Goal: Register for event/course

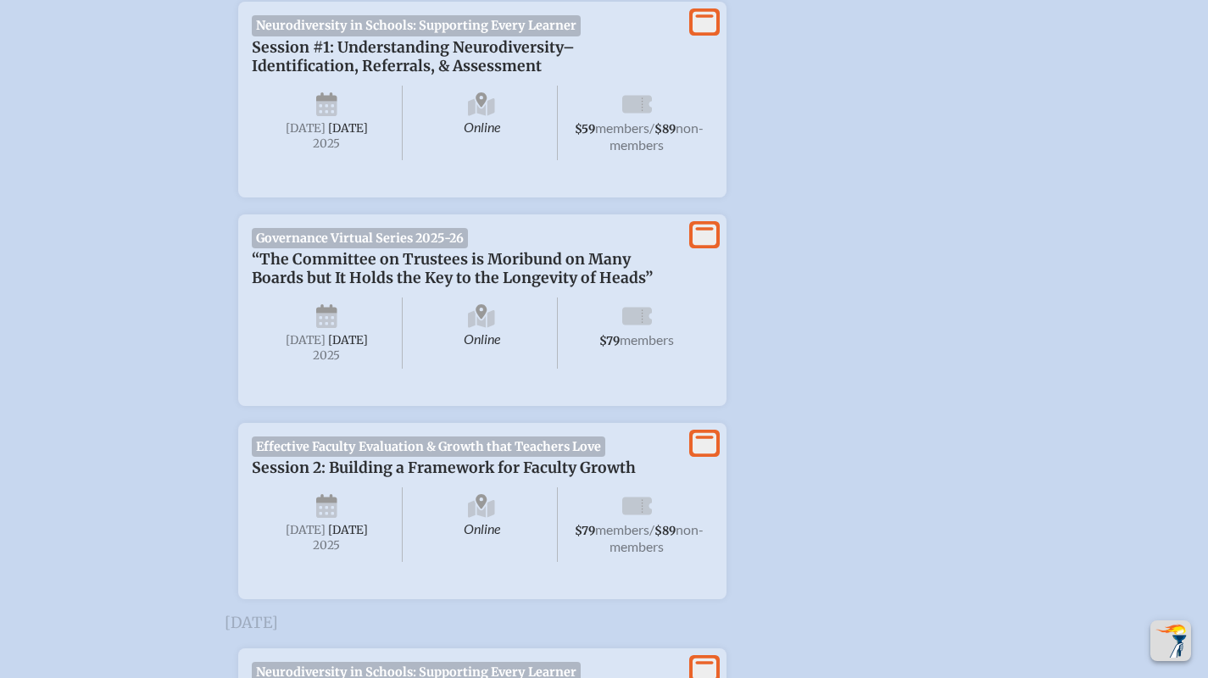
scroll to position [1082, 13]
click at [418, 246] on span "Governance Virtual Series 2025-26" at bounding box center [360, 239] width 217 height 20
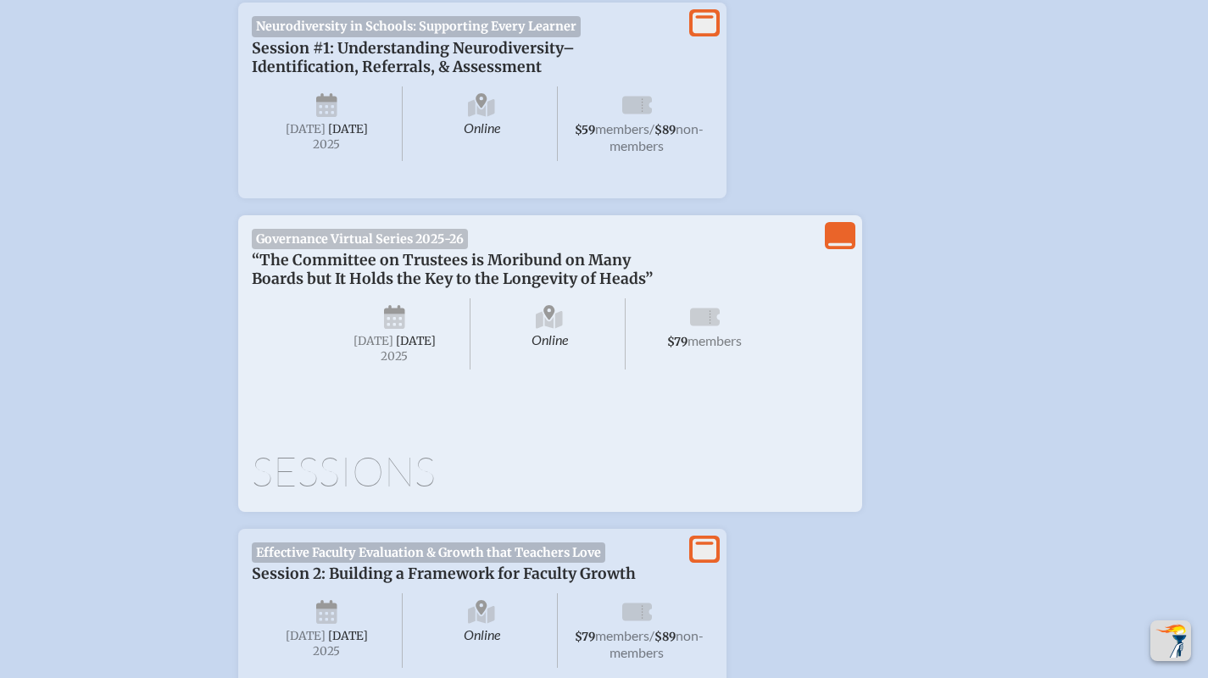
click at [403, 249] on span "Governance Virtual Series 2025-26" at bounding box center [360, 239] width 217 height 20
click at [828, 233] on icon "View Less" at bounding box center [840, 236] width 24 height 24
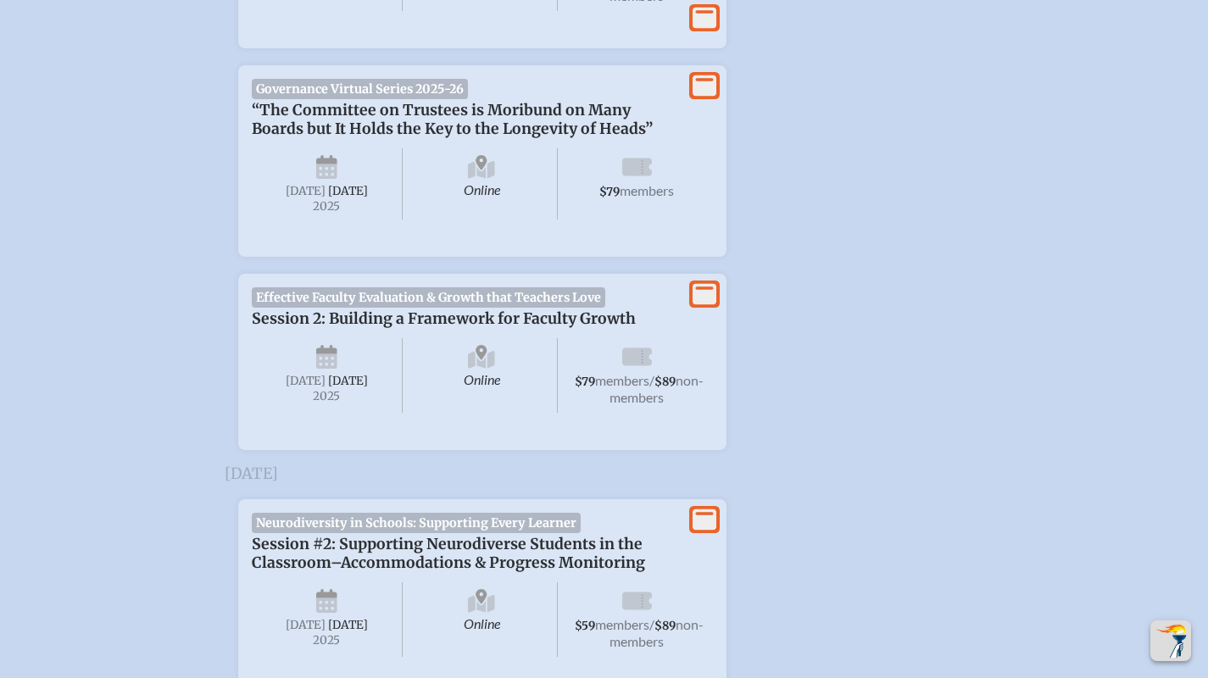
scroll to position [1292, 13]
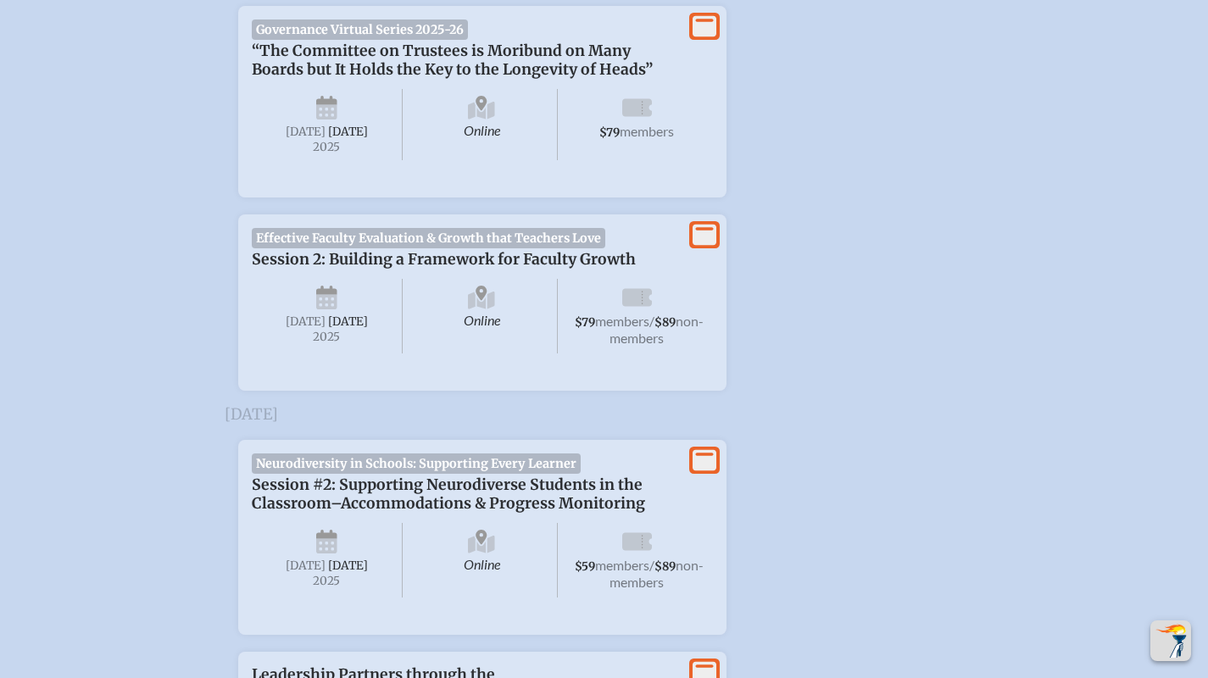
click at [601, 91] on div "Online Thursday , September 25th , 2025 $79 members" at bounding box center [482, 123] width 461 height 88
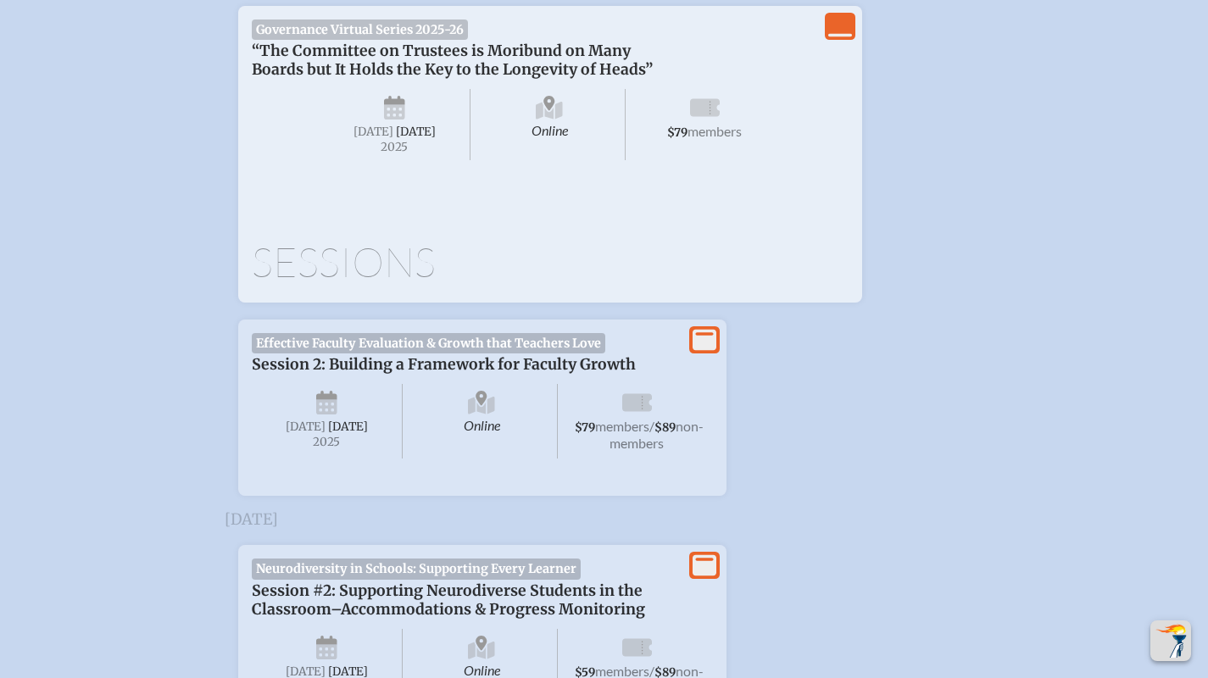
click at [414, 245] on div "Sessions" at bounding box center [550, 241] width 597 height 81
click at [396, 139] on span "[DATE]" at bounding box center [416, 132] width 40 height 14
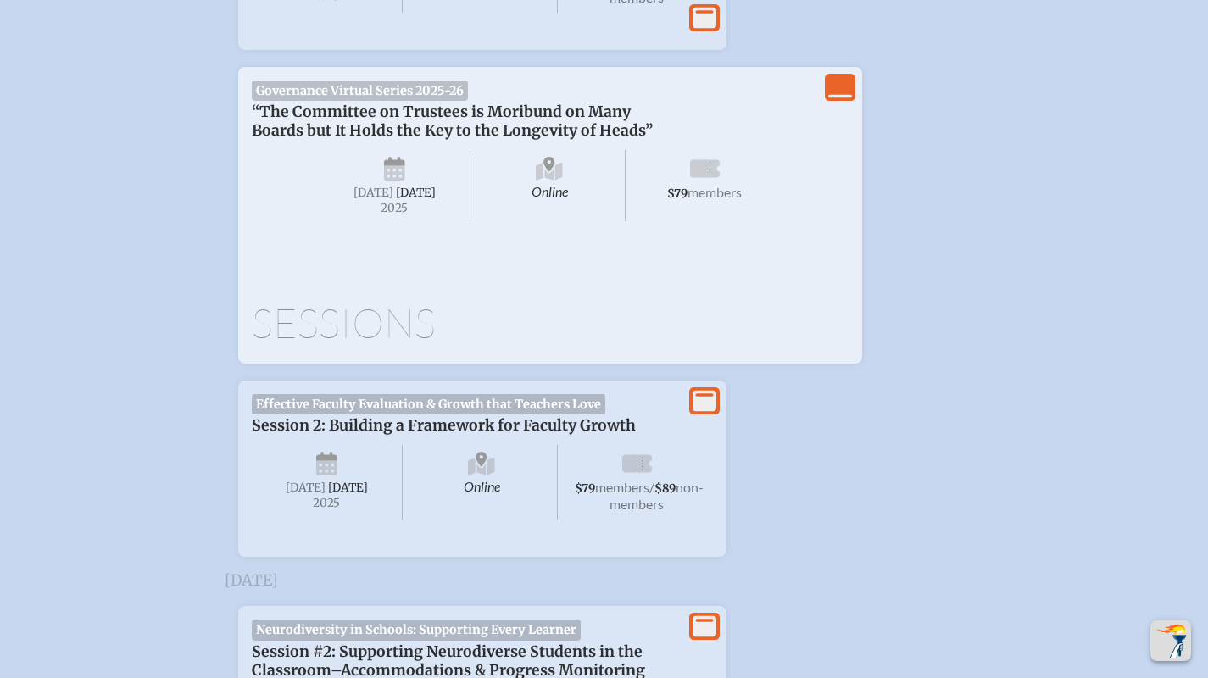
scroll to position [1230, 13]
click at [390, 97] on span "Governance Virtual Series 2025-26" at bounding box center [360, 91] width 217 height 20
click at [367, 318] on div "Sessions" at bounding box center [550, 303] width 597 height 81
click at [308, 351] on div "Sessions" at bounding box center [550, 307] width 597 height 88
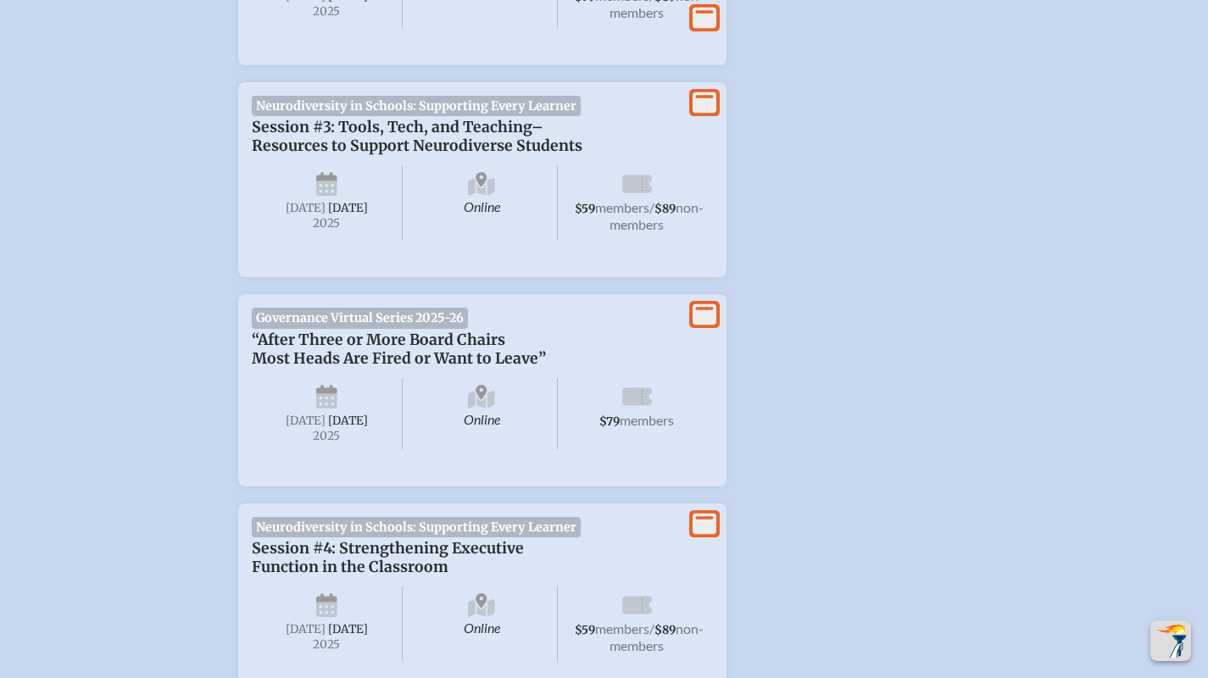
scroll to position [2422, 13]
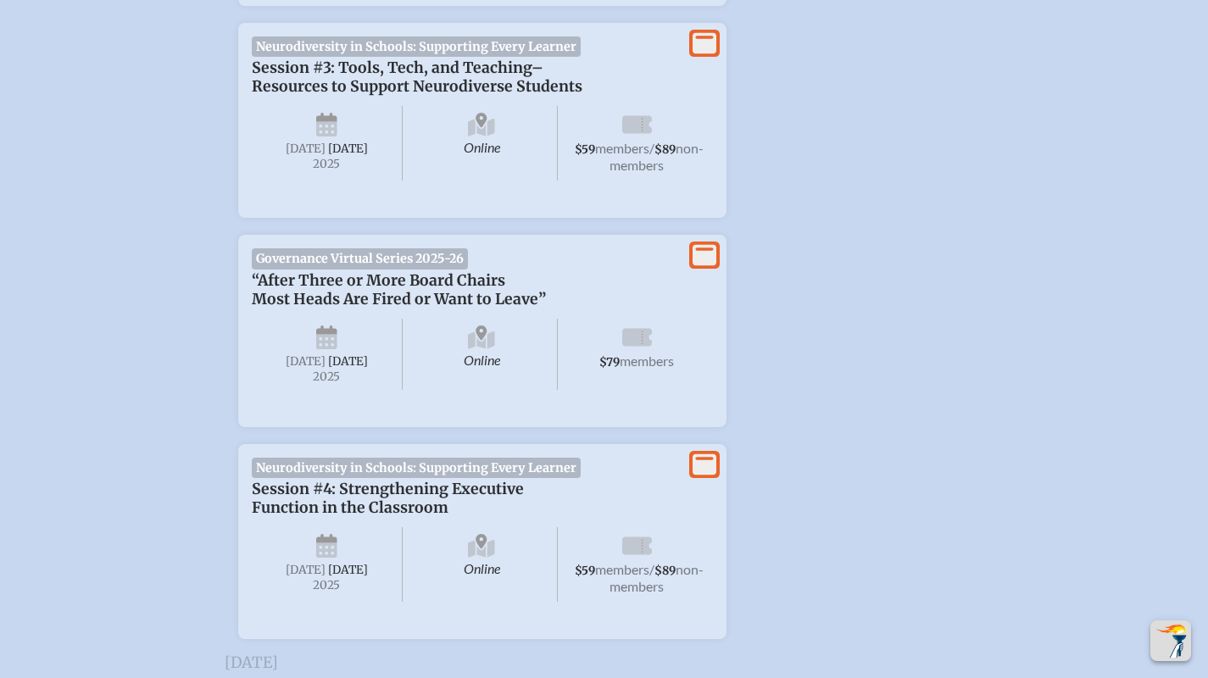
click at [316, 349] on icon at bounding box center [326, 341] width 21 height 15
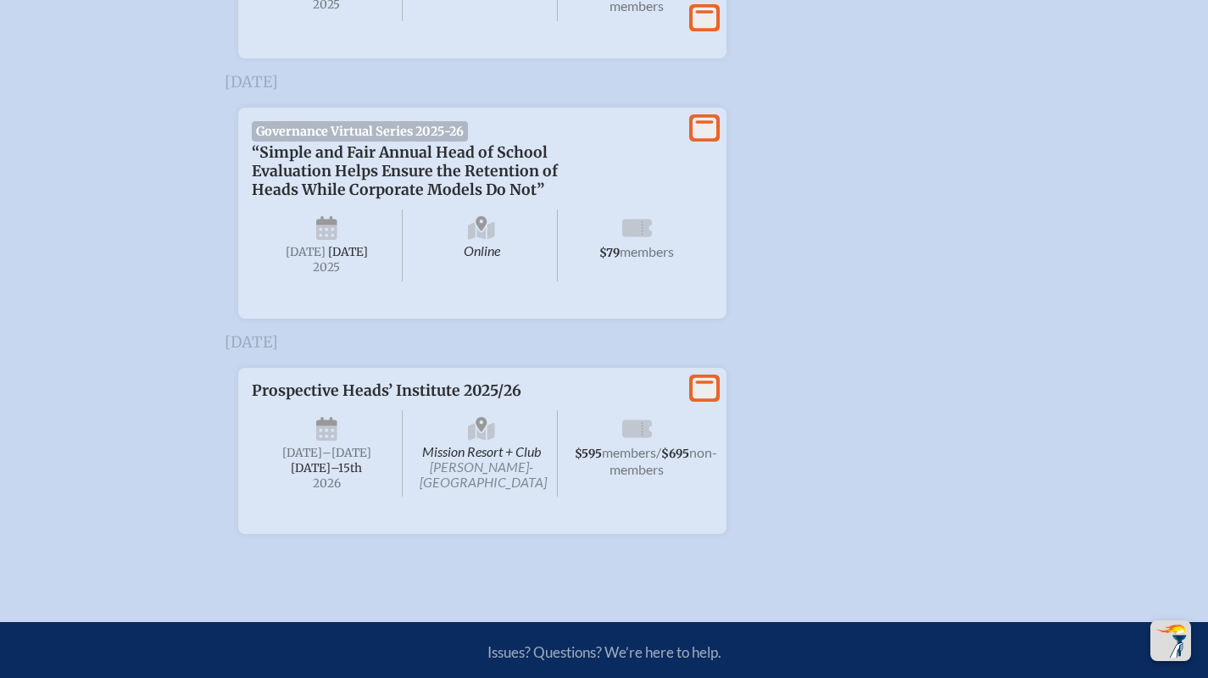
scroll to position [3108, 13]
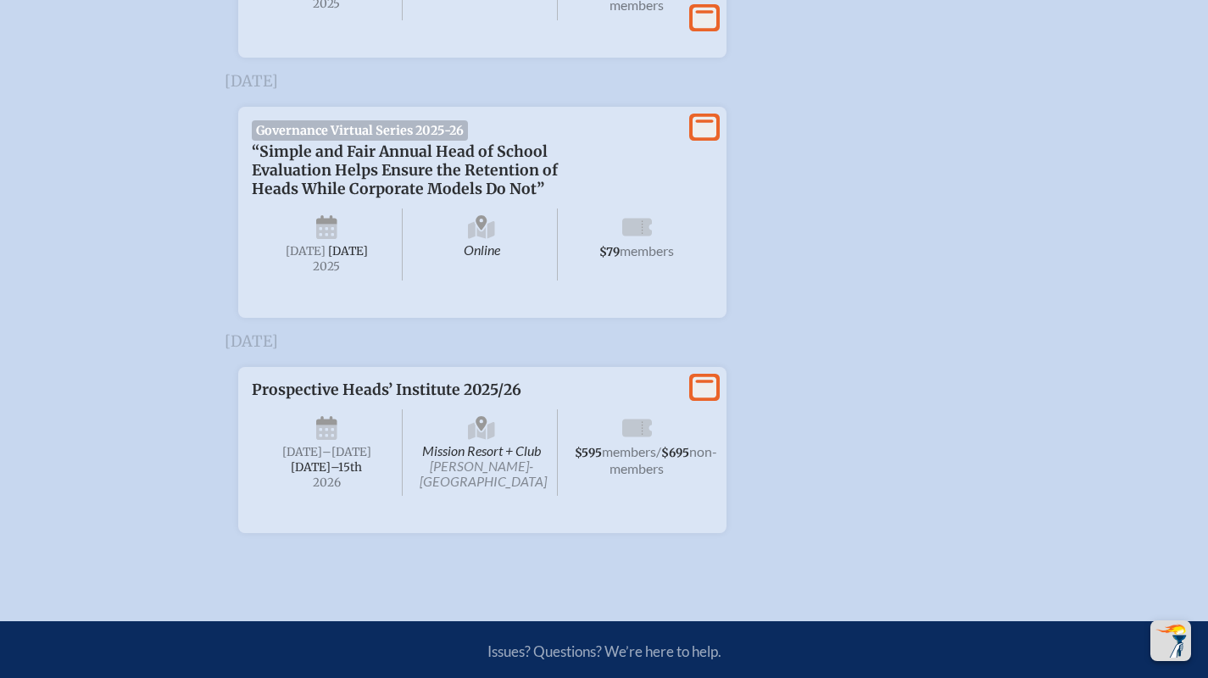
click at [693, 139] on icon "View More" at bounding box center [705, 127] width 24 height 24
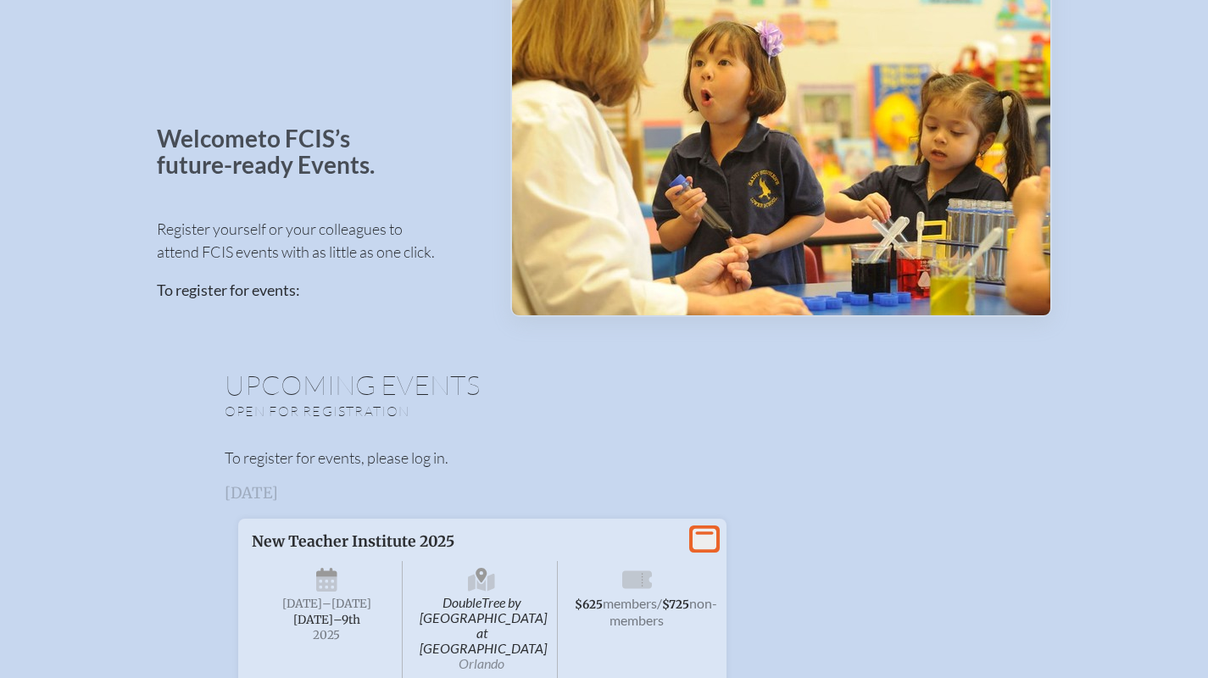
scroll to position [0, 13]
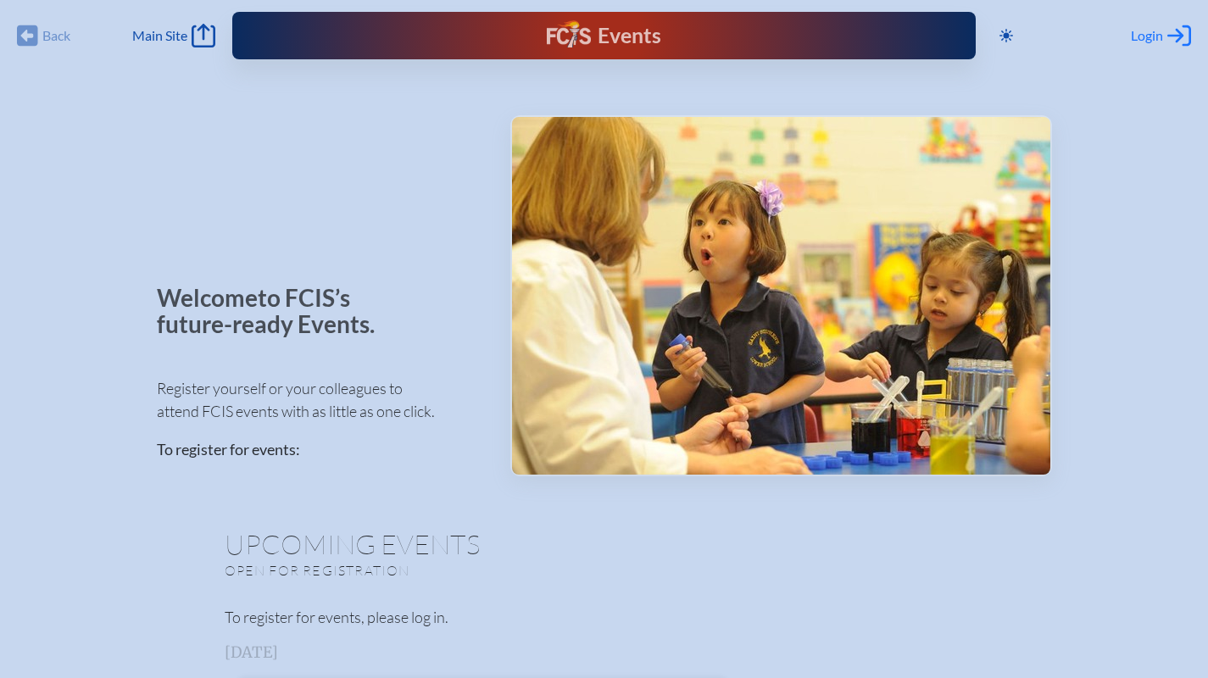
click at [1135, 37] on span "Login" at bounding box center [1147, 35] width 32 height 17
click at [576, 28] on div "Events" at bounding box center [604, 35] width 114 height 31
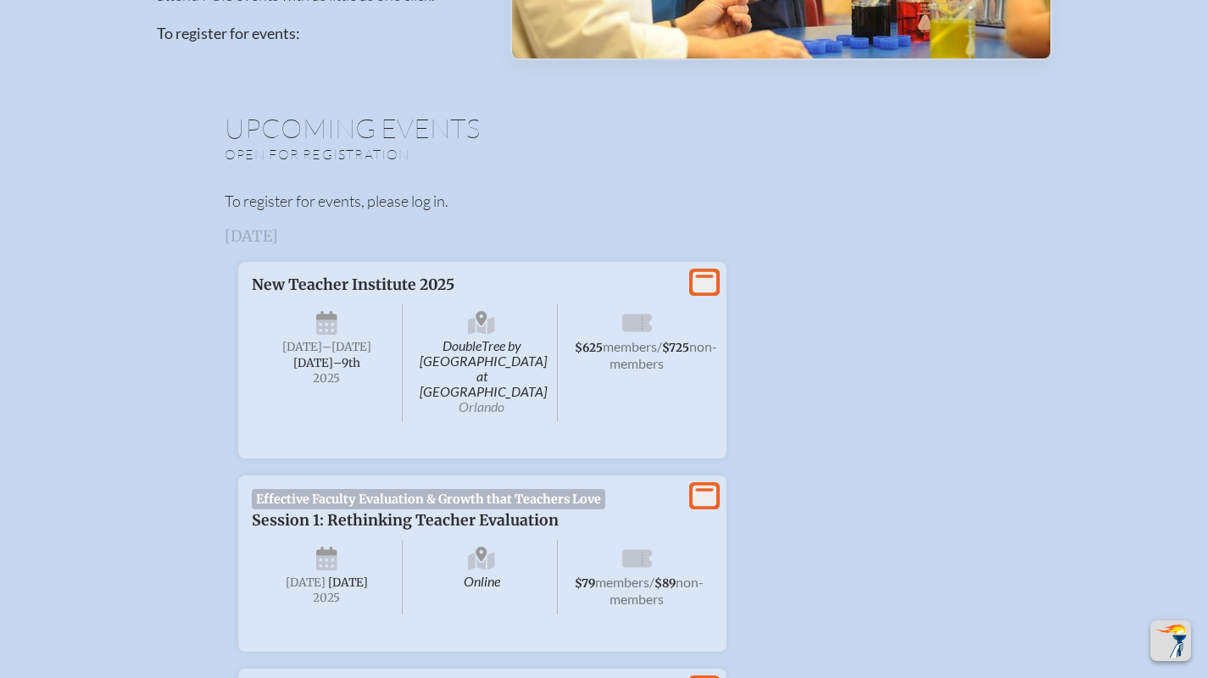
scroll to position [410, 13]
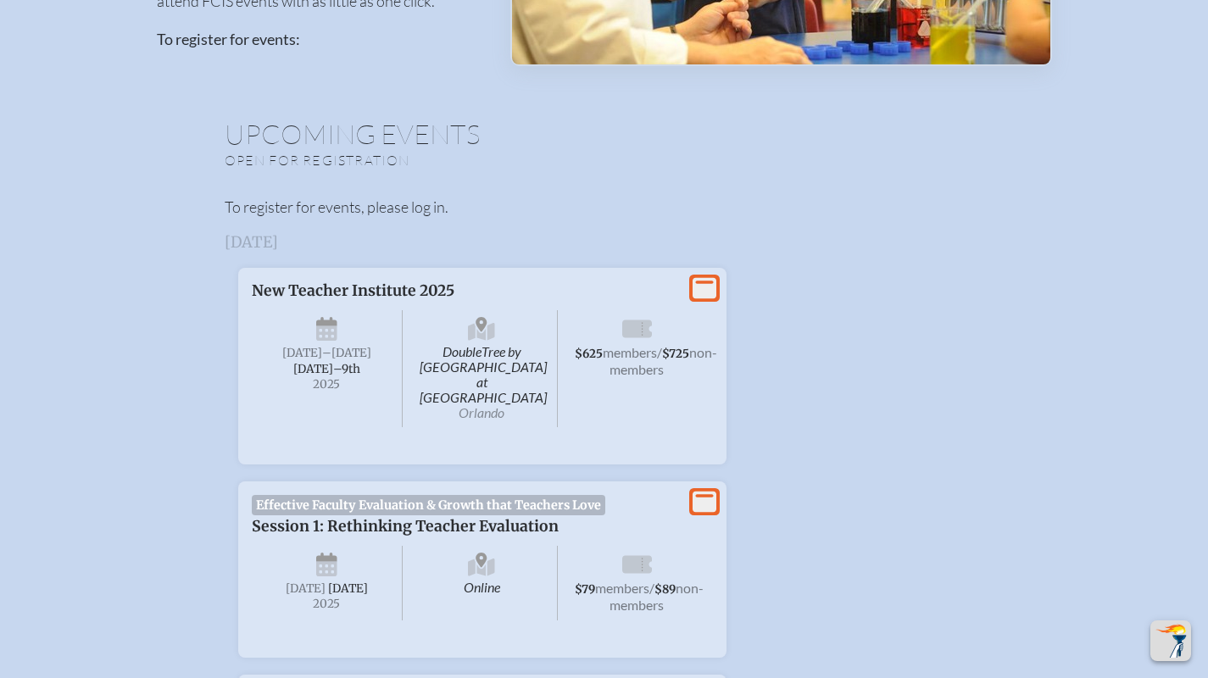
click at [423, 216] on p "To register for events, please log in." at bounding box center [604, 207] width 759 height 23
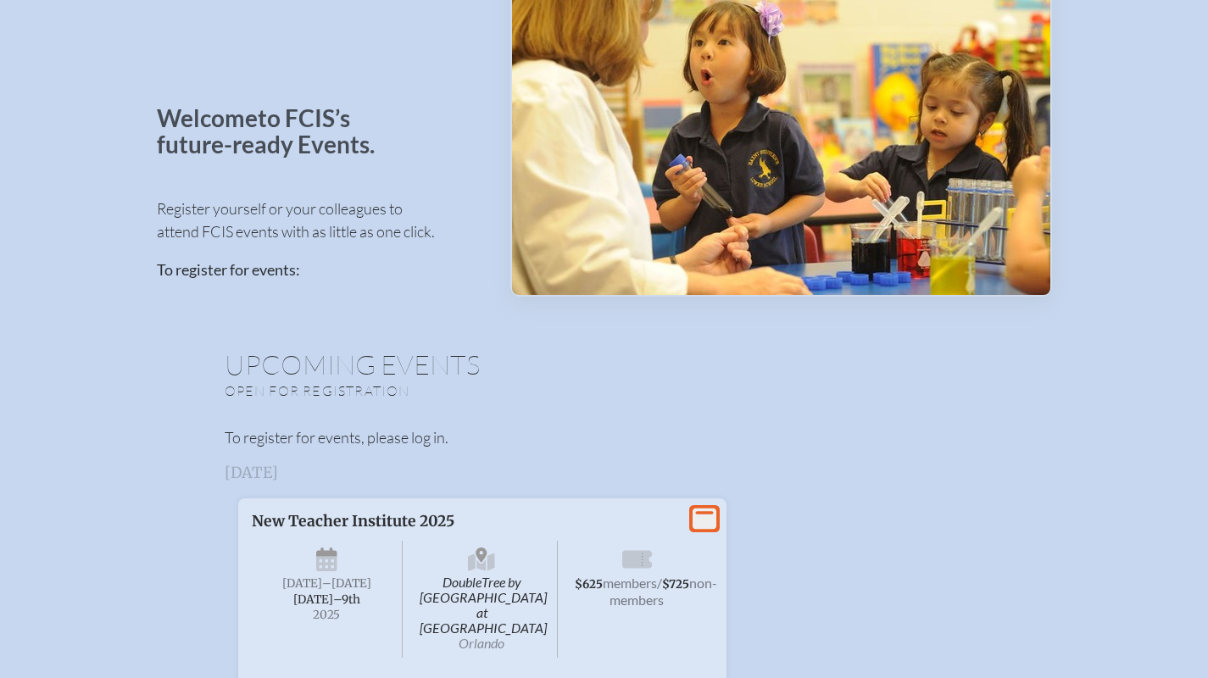
scroll to position [0, 13]
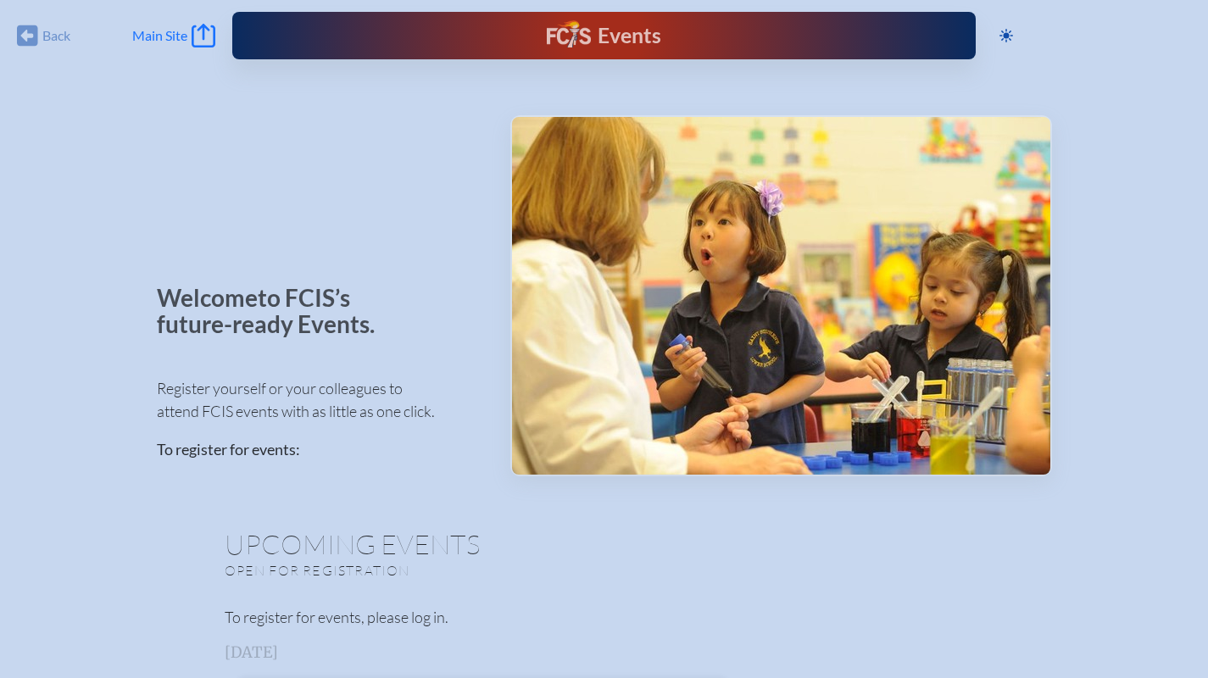
click at [167, 31] on span "Main Site" at bounding box center [159, 35] width 55 height 17
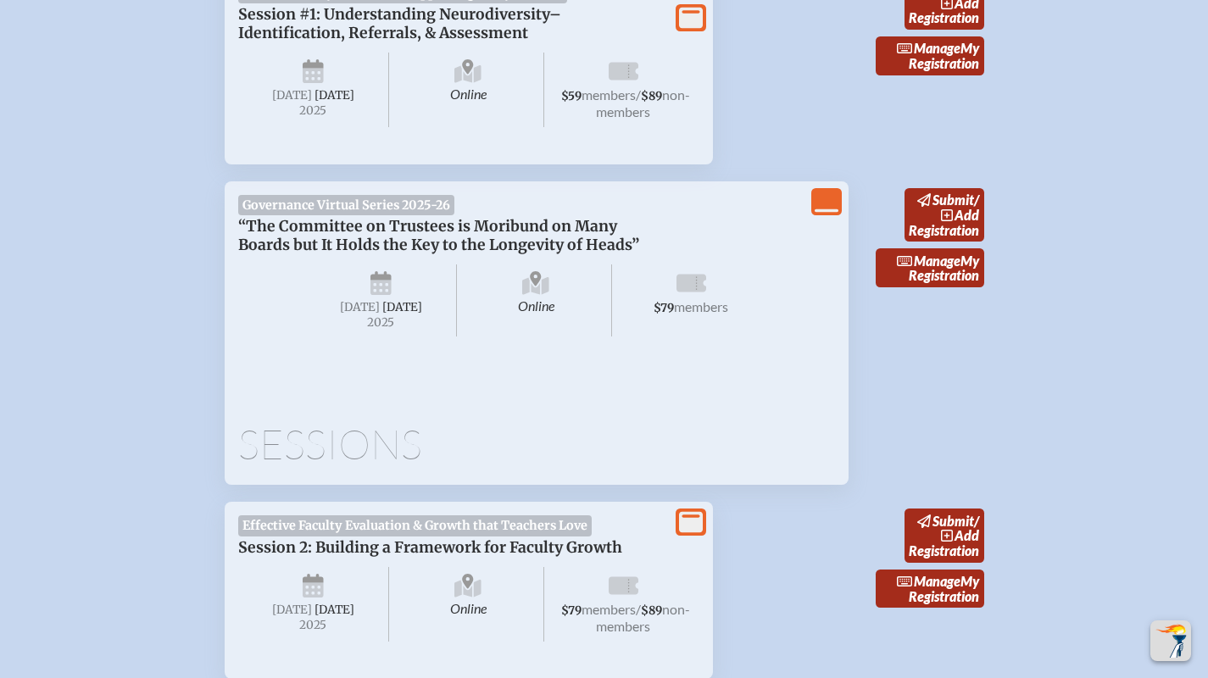
scroll to position [1155, 0]
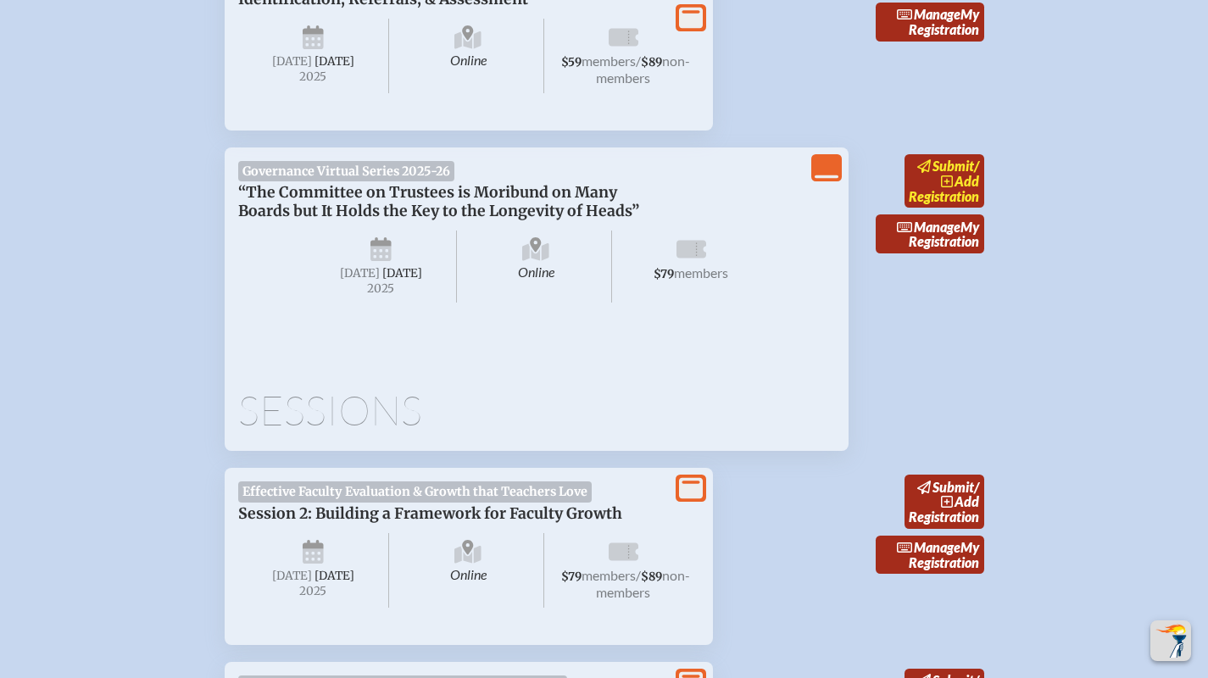
click at [960, 181] on span "add" at bounding box center [966, 181] width 25 height 16
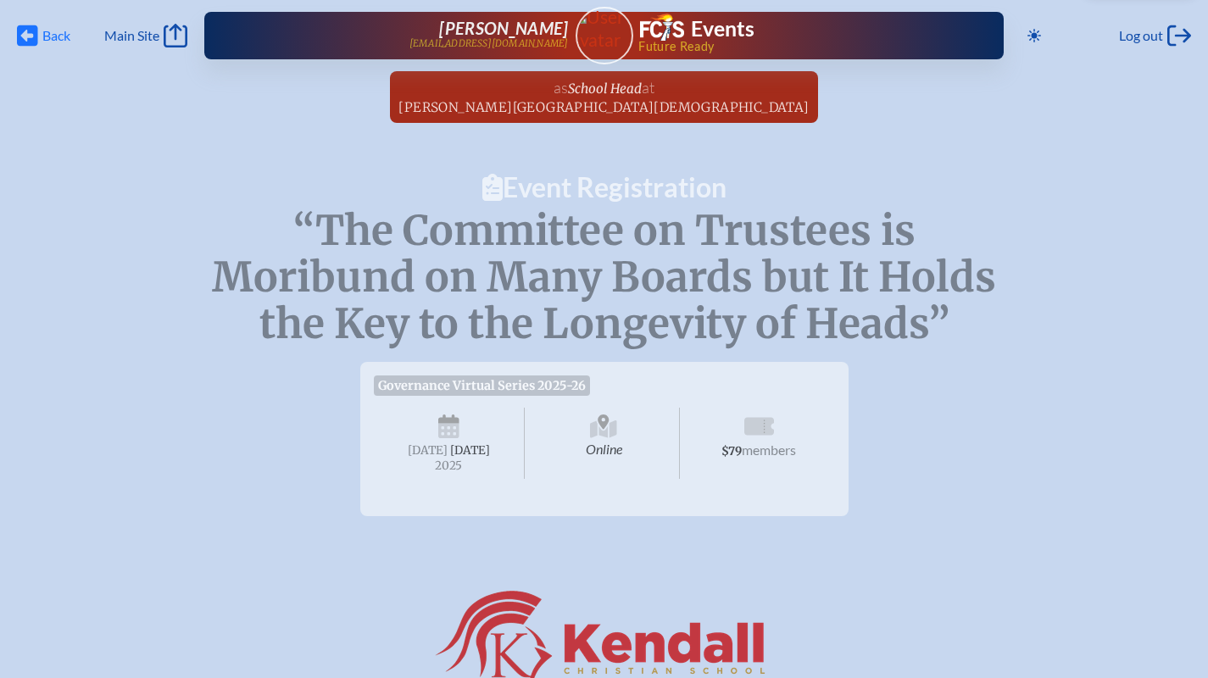
click at [47, 34] on span "Back" at bounding box center [56, 35] width 28 height 17
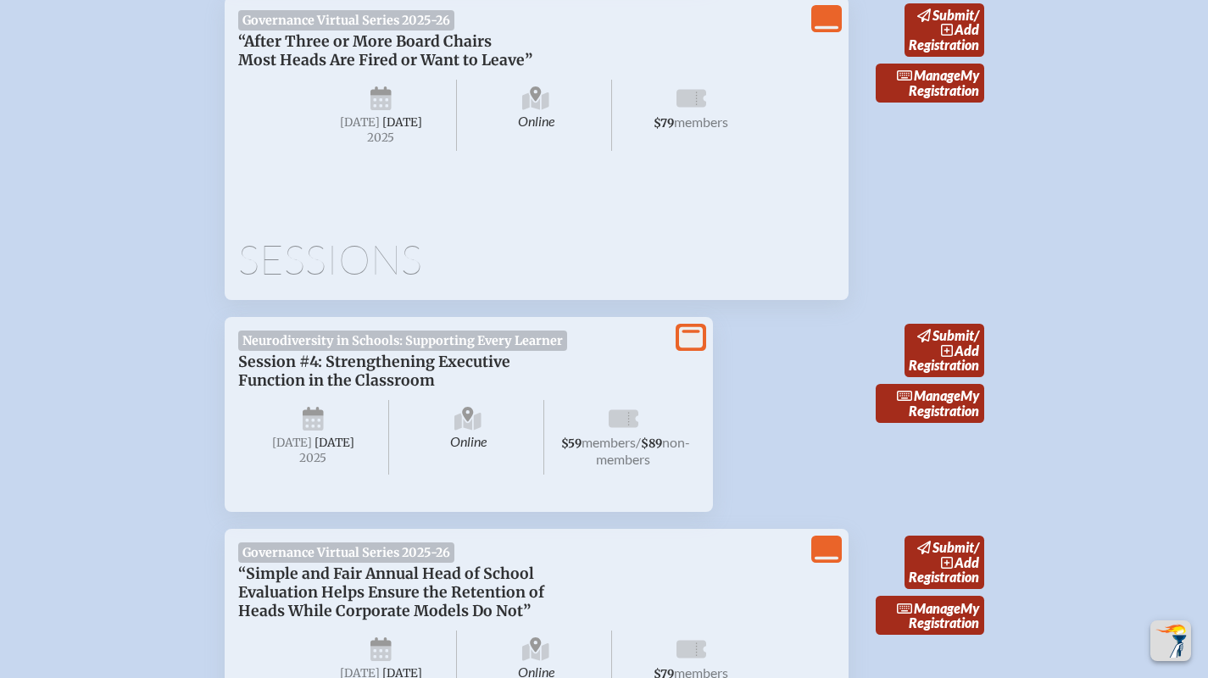
scroll to position [2641, 0]
click at [975, 22] on span "/" at bounding box center [976, 14] width 5 height 16
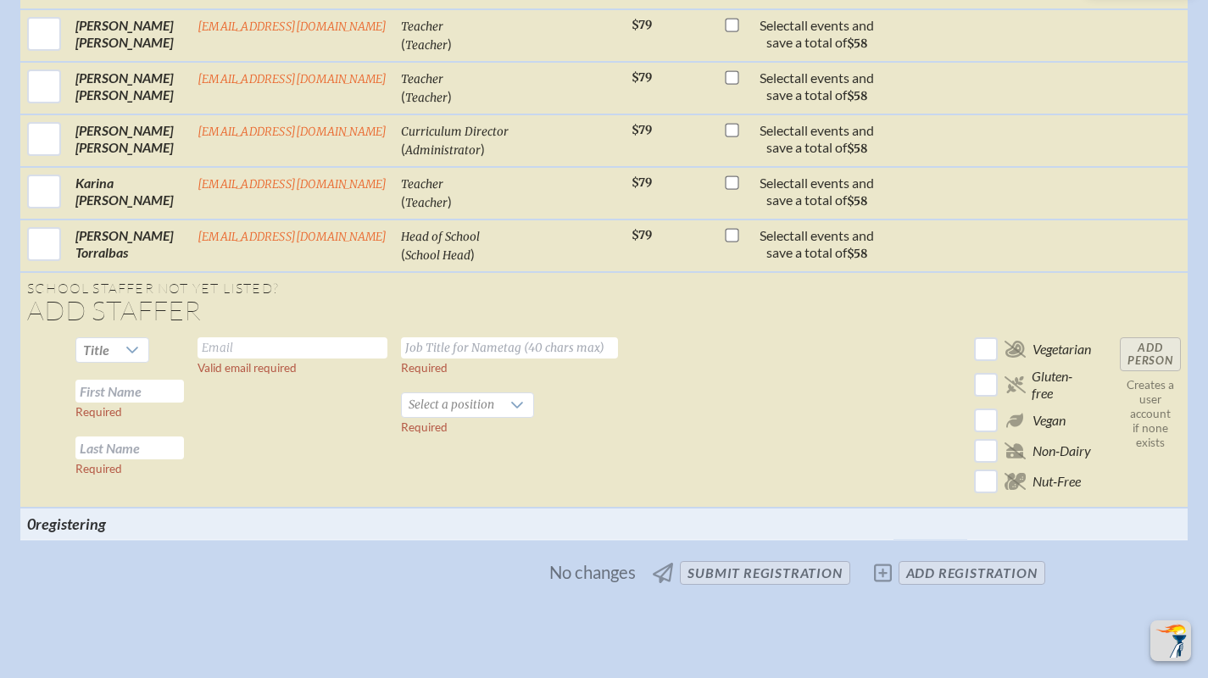
scroll to position [1484, 0]
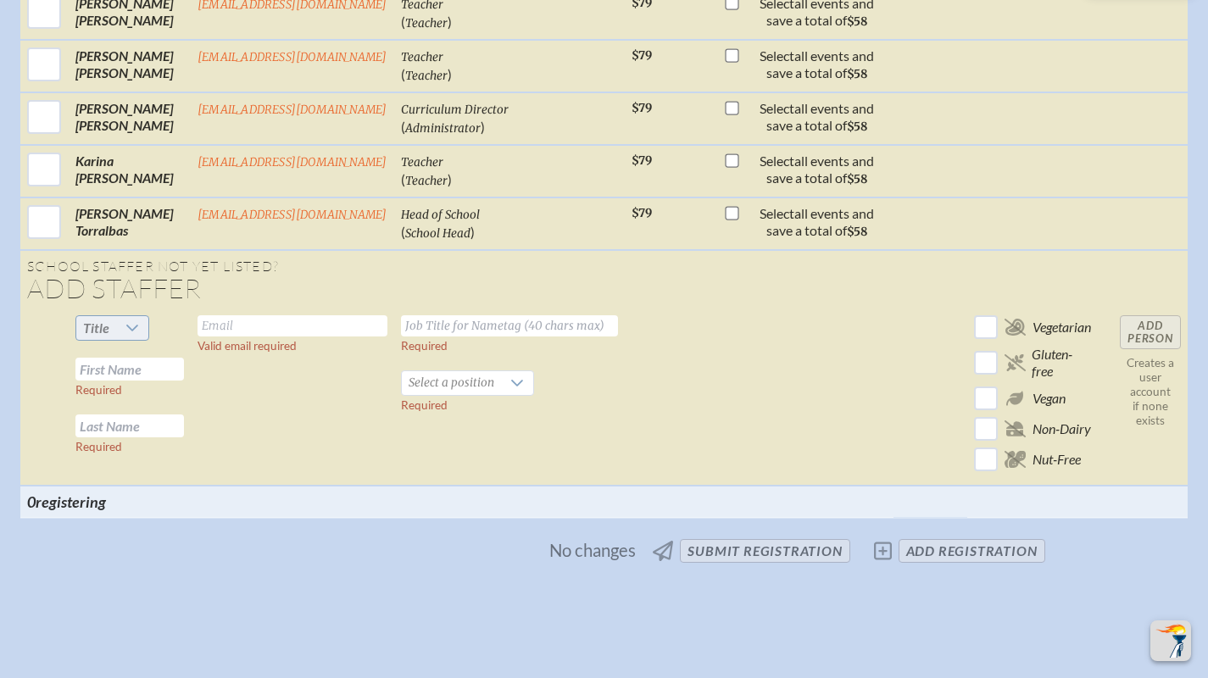
click at [132, 321] on icon at bounding box center [132, 328] width 14 height 14
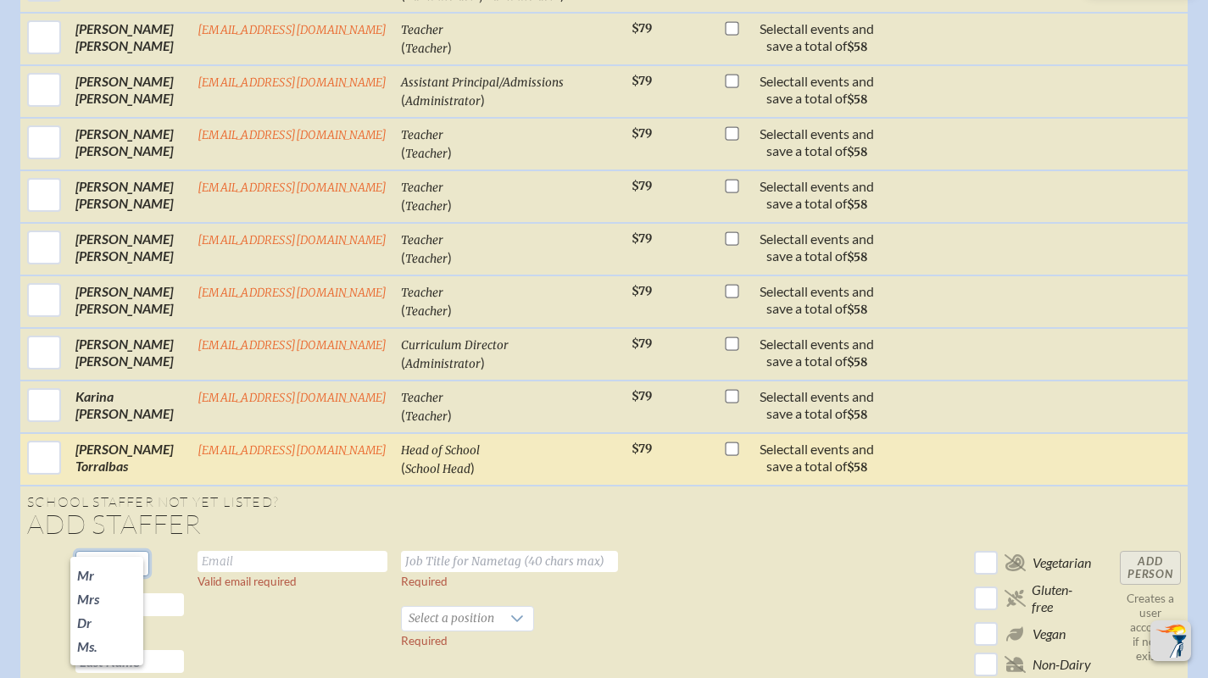
scroll to position [1259, 0]
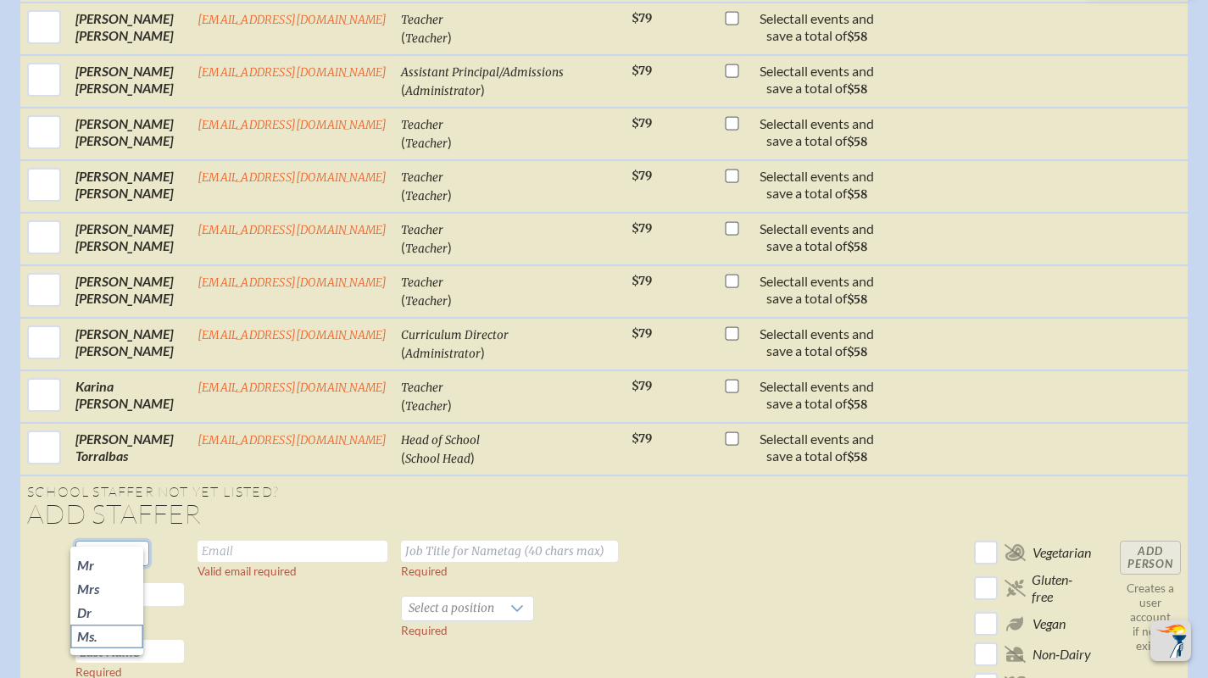
click at [89, 645] on li "Ms." at bounding box center [106, 637] width 73 height 24
click at [136, 583] on input "text" at bounding box center [129, 594] width 108 height 23
type input "[PERSON_NAME]"
click at [122, 642] on input "text" at bounding box center [129, 651] width 108 height 23
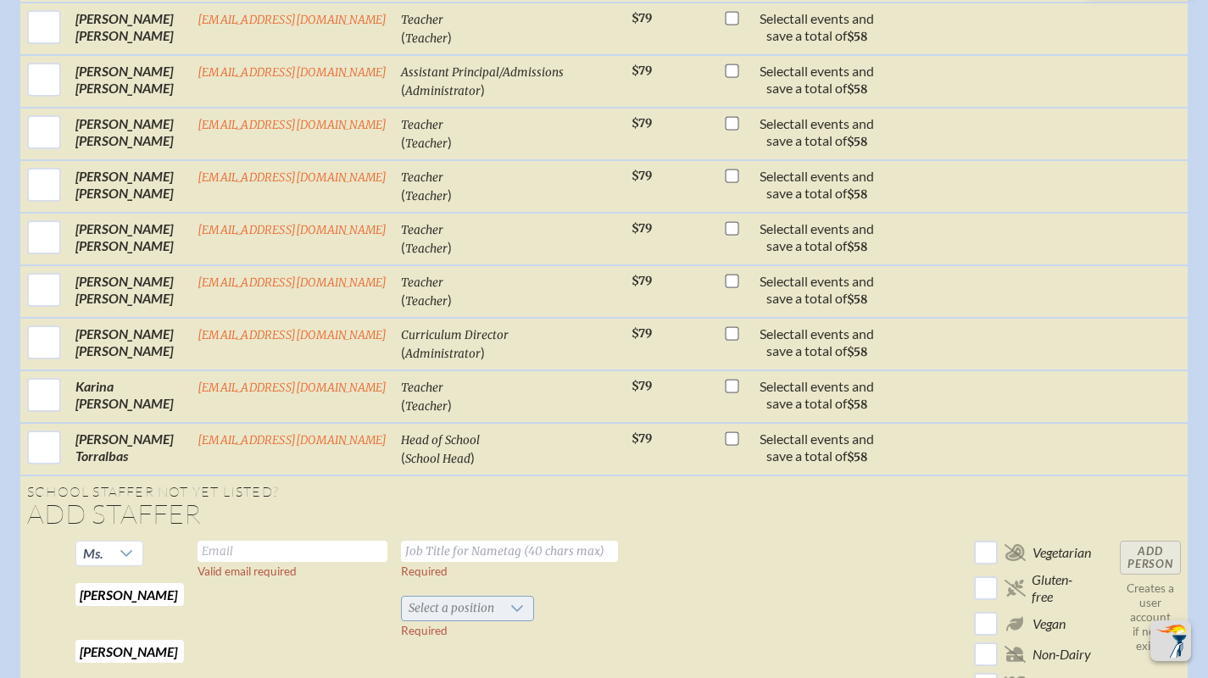
type input "[PERSON_NAME]"
click at [457, 597] on span "Select a position" at bounding box center [451, 609] width 99 height 24
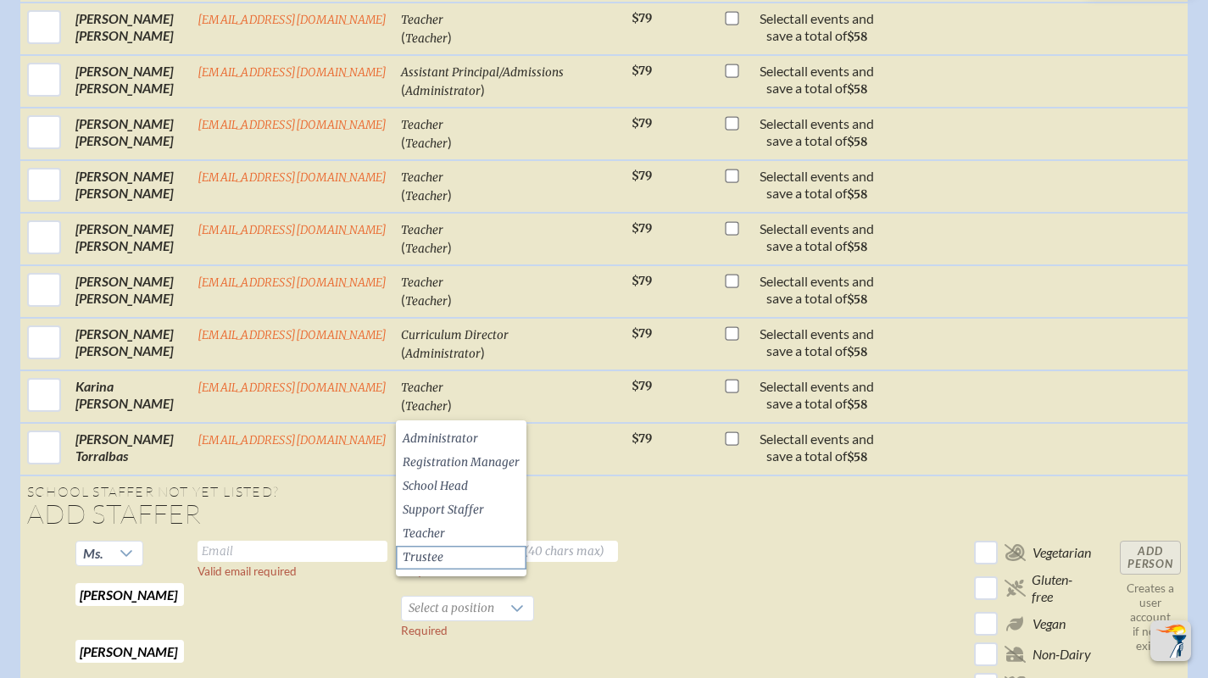
click at [460, 559] on li "Trustee" at bounding box center [461, 558] width 131 height 24
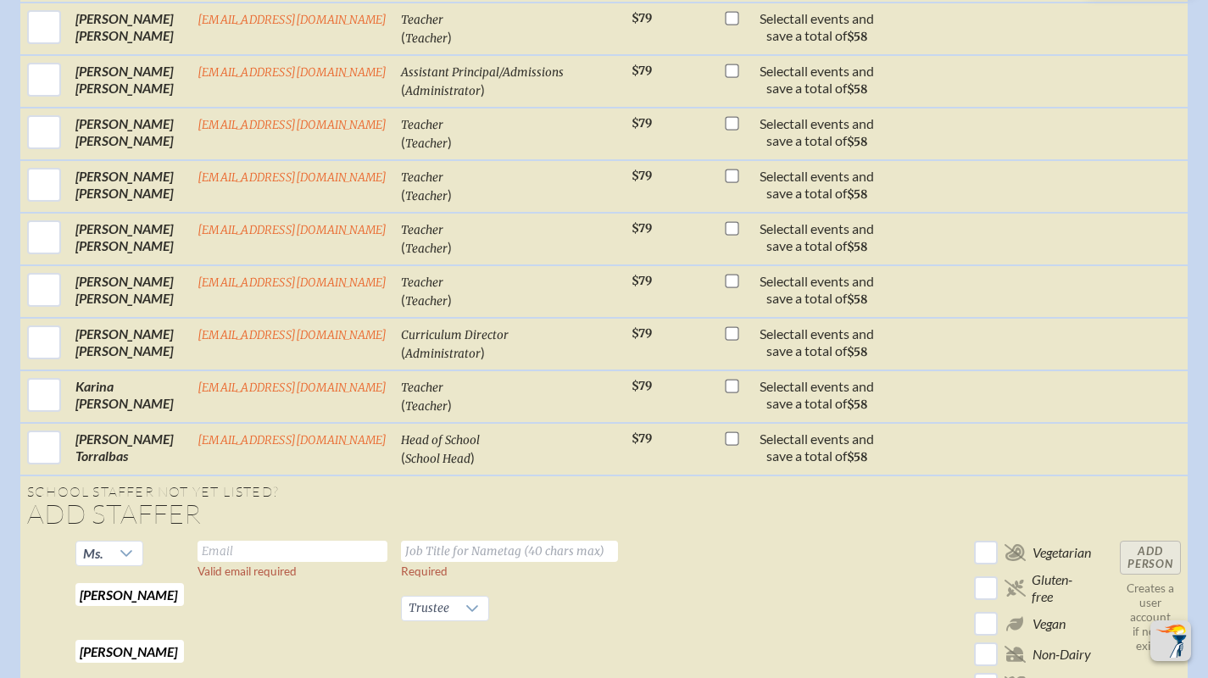
click at [474, 541] on input "text" at bounding box center [509, 551] width 217 height 21
type input "Board Member"
click at [335, 541] on input "text" at bounding box center [292, 551] width 190 height 21
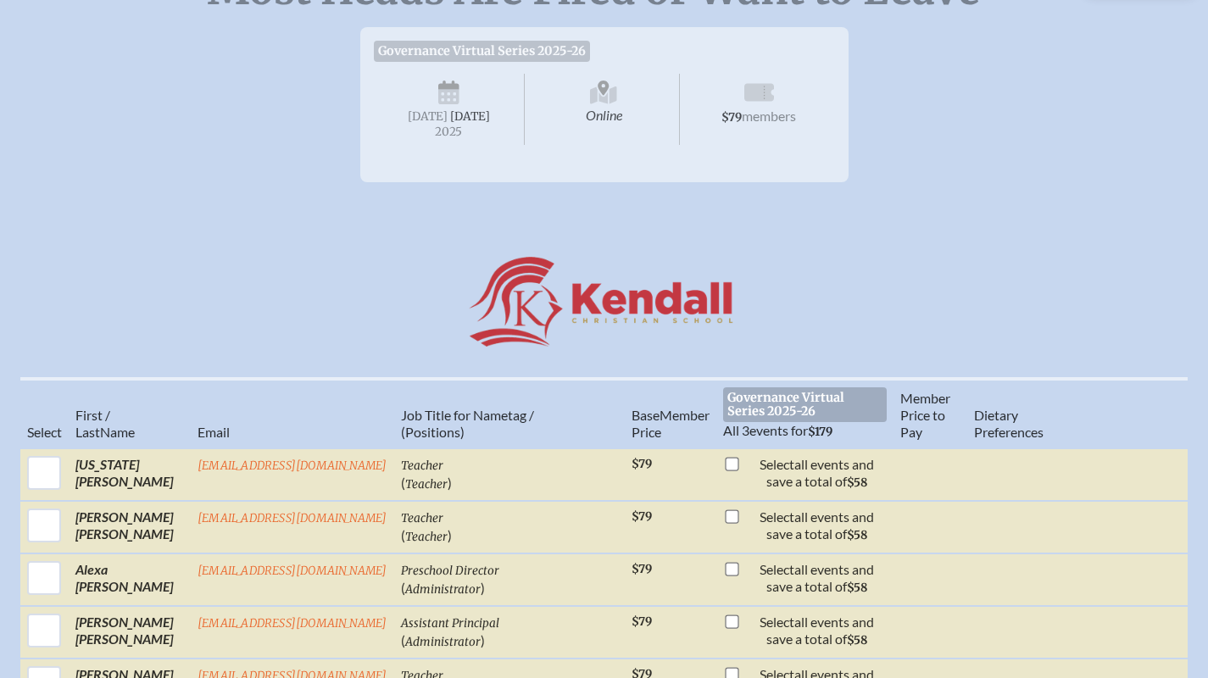
scroll to position [347, 0]
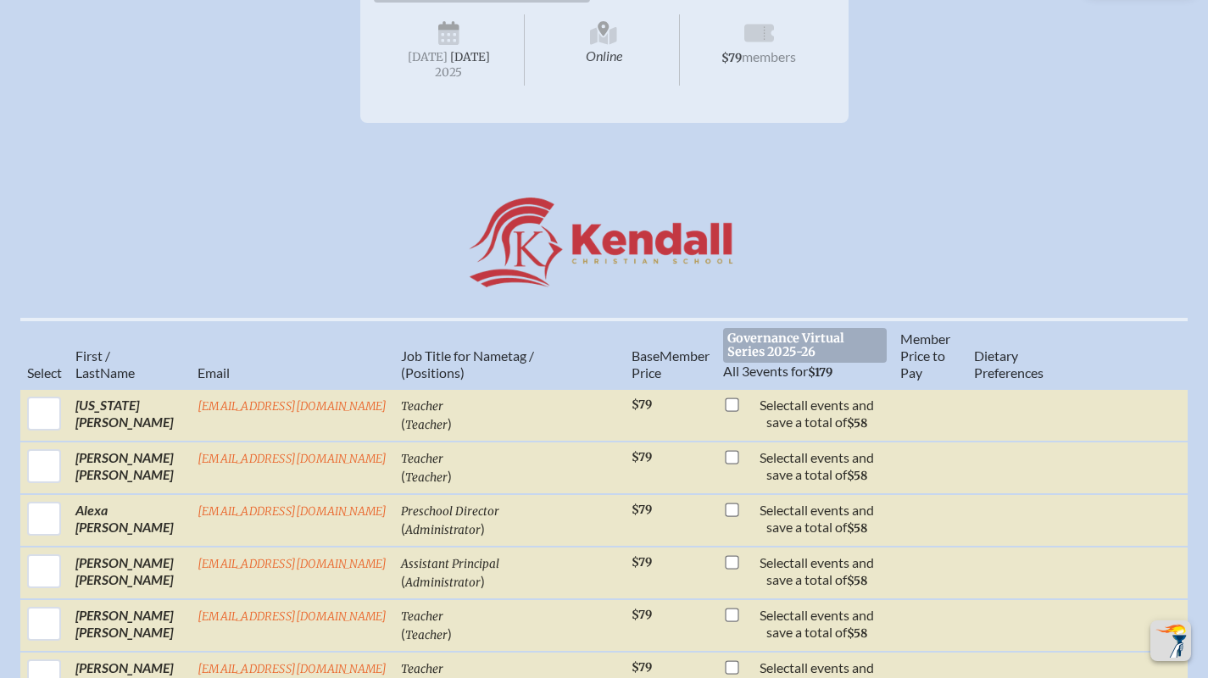
click at [750, 378] on span "All 3 events for $179" at bounding box center [777, 371] width 109 height 16
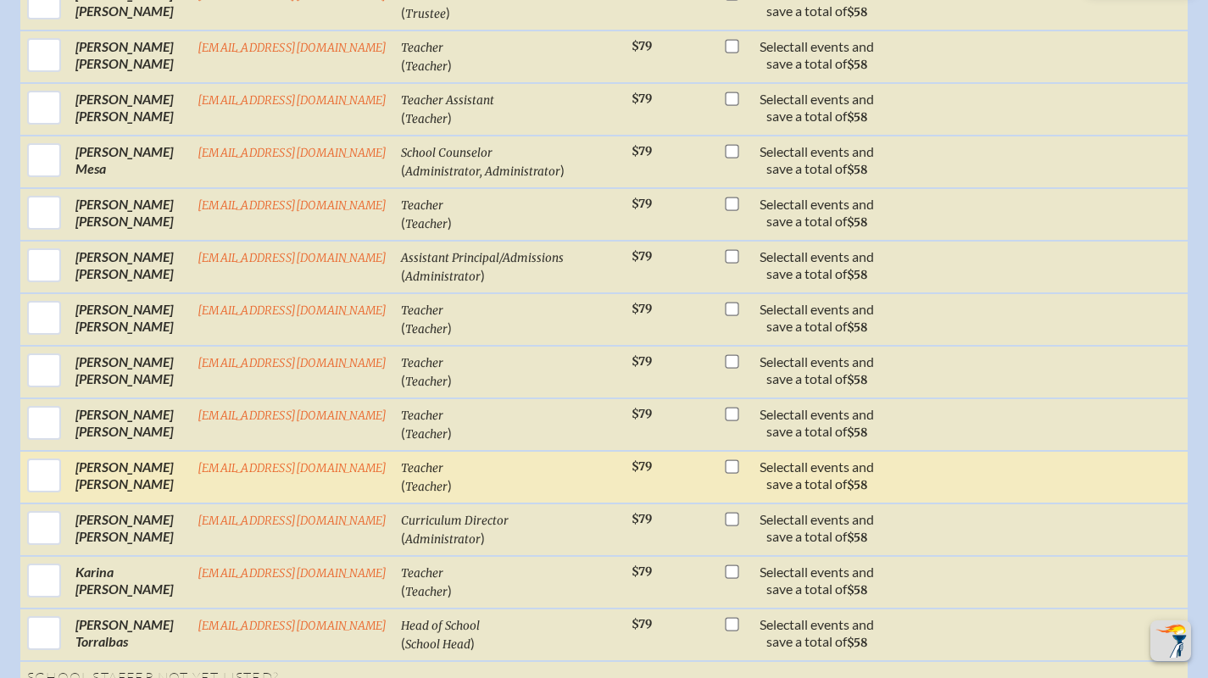
scroll to position [1458, 0]
